Goal: Find specific page/section: Find specific page/section

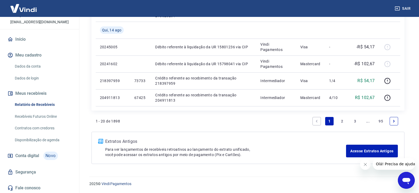
scroll to position [39, 0]
click at [45, 114] on link "Recebíveis Futuros Online" at bounding box center [43, 116] width 60 height 11
